Goal: Check status: Check status

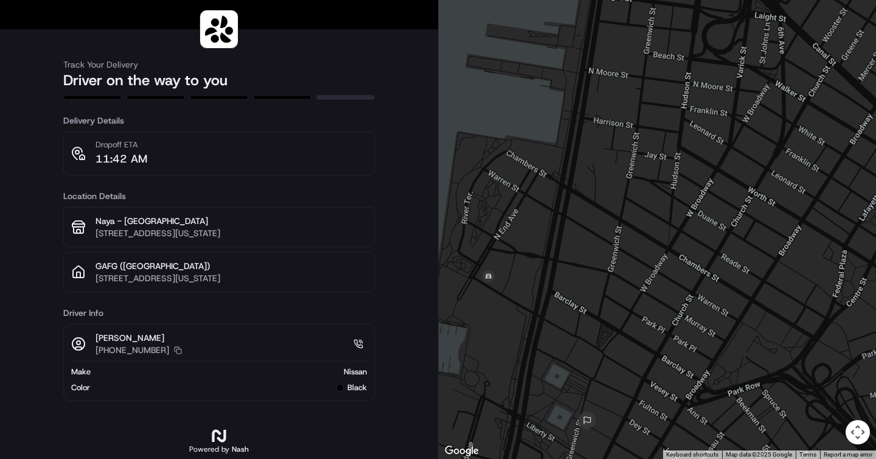
drag, startPoint x: 527, startPoint y: 357, endPoint x: 551, endPoint y: 243, distance: 115.5
click at [551, 245] on div at bounding box center [657, 229] width 437 height 459
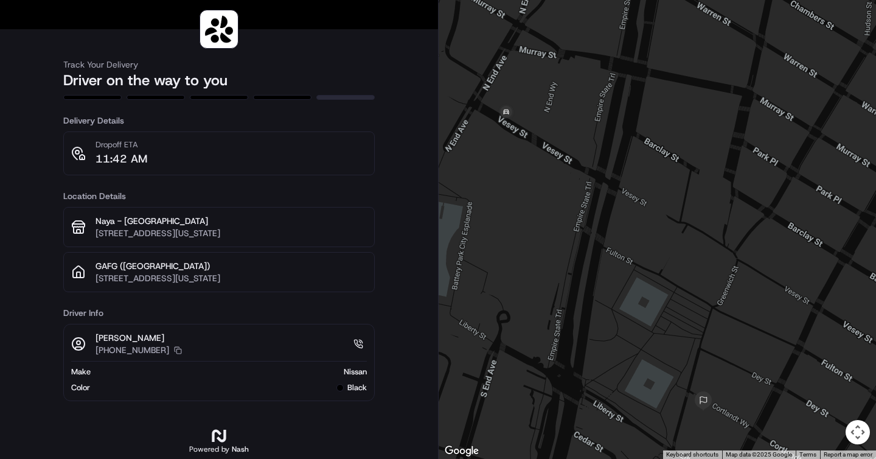
drag, startPoint x: 530, startPoint y: 310, endPoint x: 576, endPoint y: 177, distance: 141.0
click at [577, 178] on div at bounding box center [657, 229] width 437 height 459
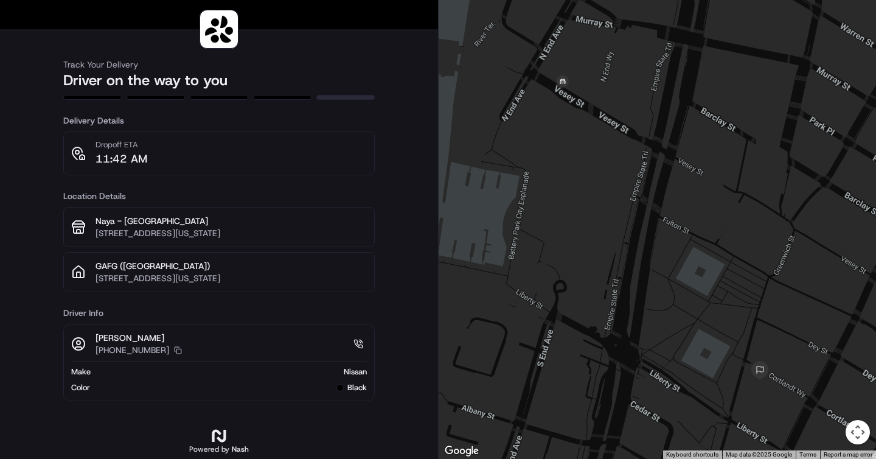
drag, startPoint x: 573, startPoint y: 224, endPoint x: 655, endPoint y: 237, distance: 83.1
click at [655, 237] on div at bounding box center [657, 229] width 437 height 459
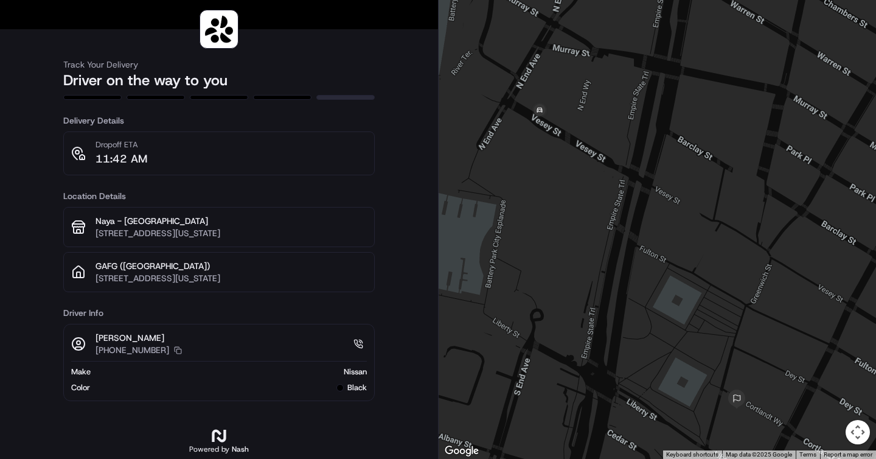
drag, startPoint x: 655, startPoint y: 244, endPoint x: 632, endPoint y: 273, distance: 37.2
click at [632, 273] on div at bounding box center [657, 229] width 437 height 459
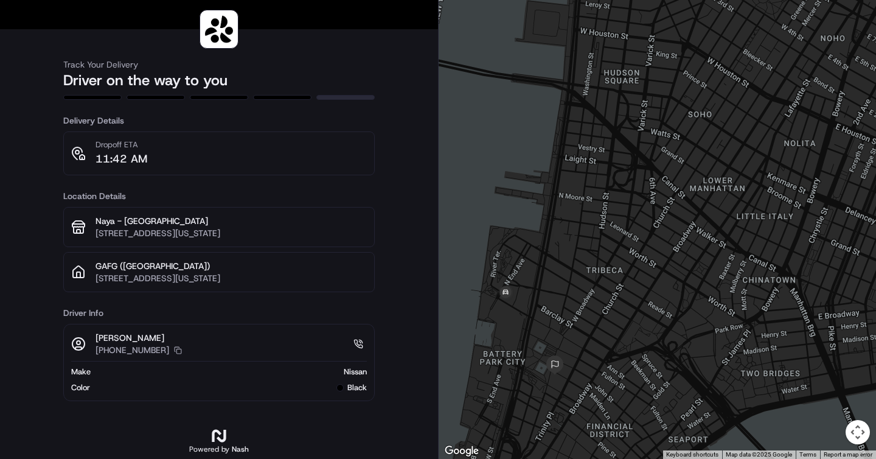
drag, startPoint x: 551, startPoint y: 272, endPoint x: 559, endPoint y: 195, distance: 77.1
click at [559, 195] on div at bounding box center [657, 229] width 437 height 459
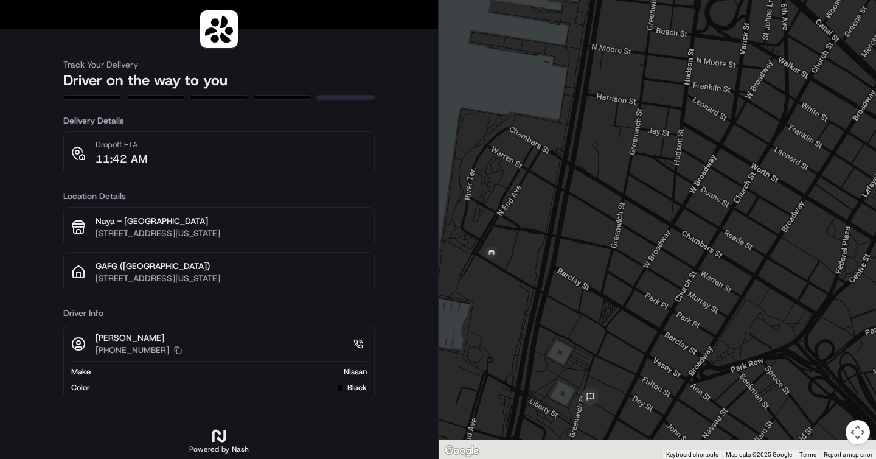
drag, startPoint x: 540, startPoint y: 325, endPoint x: 610, endPoint y: 270, distance: 89.1
click at [609, 271] on div at bounding box center [657, 229] width 437 height 459
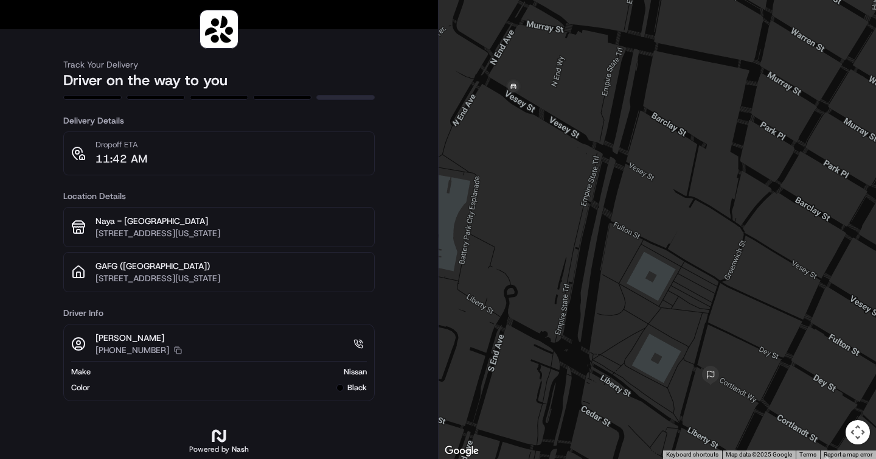
drag, startPoint x: 610, startPoint y: 270, endPoint x: 605, endPoint y: 206, distance: 64.1
click at [605, 206] on div at bounding box center [657, 229] width 437 height 459
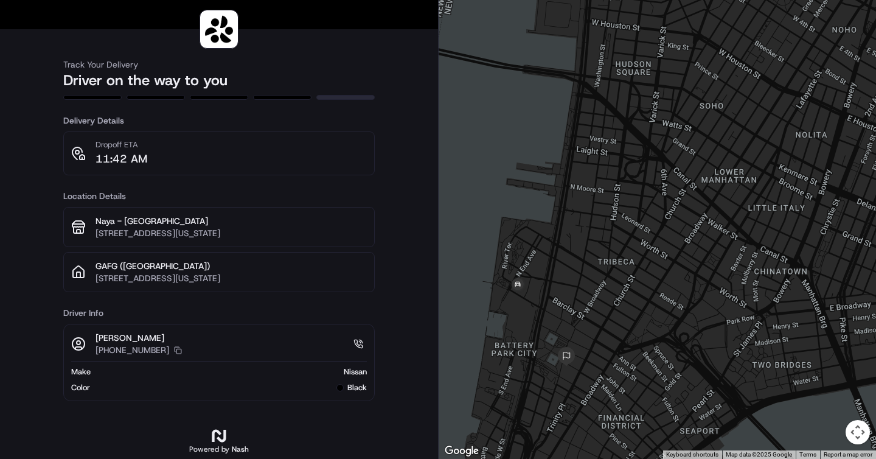
drag, startPoint x: 574, startPoint y: 328, endPoint x: 594, endPoint y: 245, distance: 85.7
click at [594, 245] on div at bounding box center [657, 229] width 437 height 459
